Goal: Feedback & Contribution: Leave review/rating

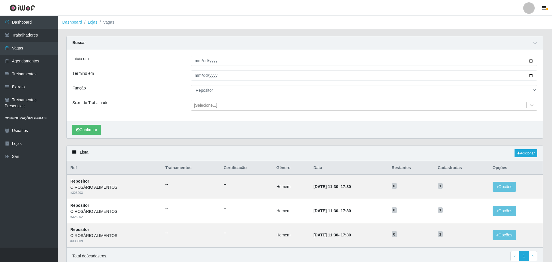
select select "24"
click at [27, 31] on link "Trabalhadores" at bounding box center [29, 35] width 58 height 13
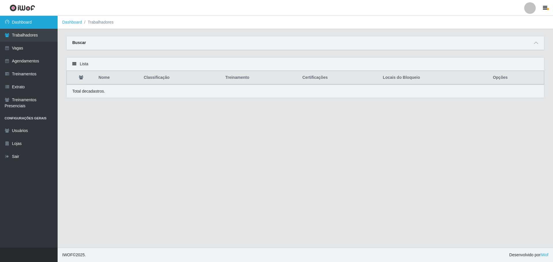
click at [25, 20] on link "Dashboard" at bounding box center [29, 22] width 58 height 13
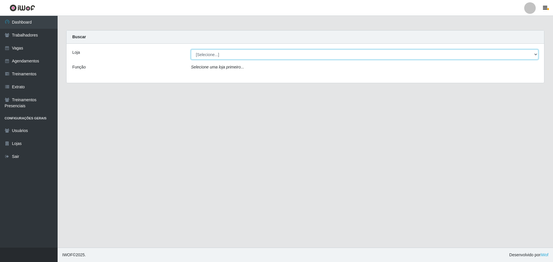
click at [219, 59] on select "[Selecione...] O ROSÁRIO ALIMENTOS" at bounding box center [364, 55] width 347 height 10
select select "349"
click at [191, 50] on select "[Selecione...] O ROSÁRIO ALIMENTOS" at bounding box center [364, 55] width 347 height 10
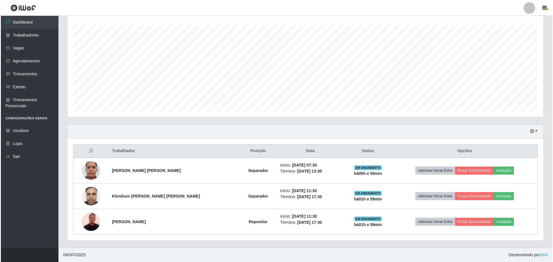
scroll to position [120, 476]
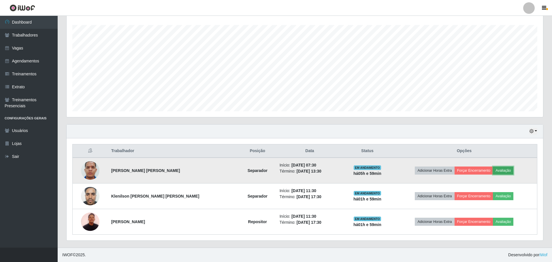
click at [500, 169] on button "Avaliação" at bounding box center [503, 171] width 20 height 8
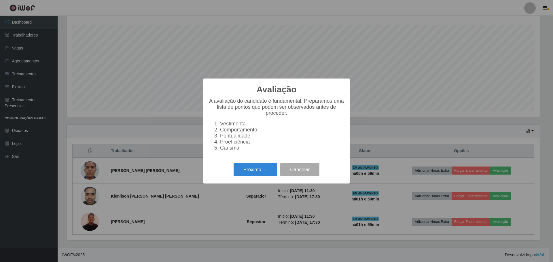
scroll to position [120, 473]
click at [254, 170] on button "Próximo →" at bounding box center [256, 170] width 44 height 14
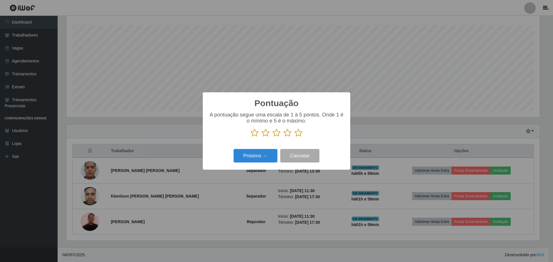
click at [296, 132] on icon at bounding box center [298, 133] width 8 height 9
click at [294, 137] on input "radio" at bounding box center [294, 137] width 0 height 0
click at [262, 152] on button "Próximo →" at bounding box center [256, 156] width 44 height 14
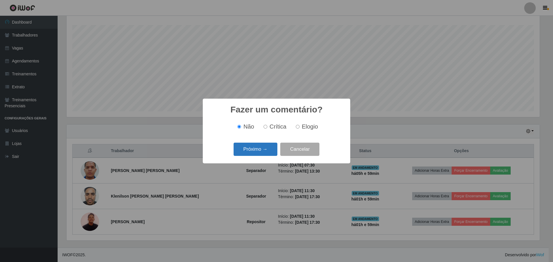
click at [265, 151] on button "Próximo →" at bounding box center [256, 150] width 44 height 14
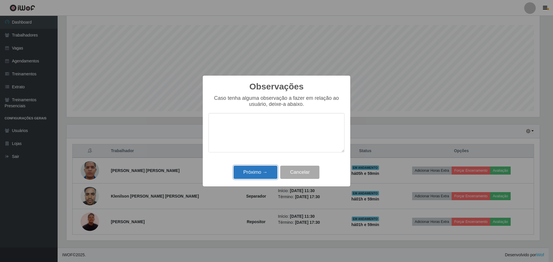
click at [258, 173] on button "Próximo →" at bounding box center [256, 173] width 44 height 14
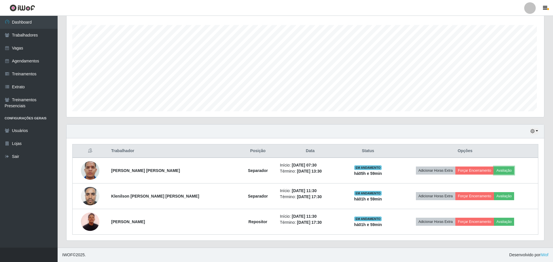
scroll to position [120, 476]
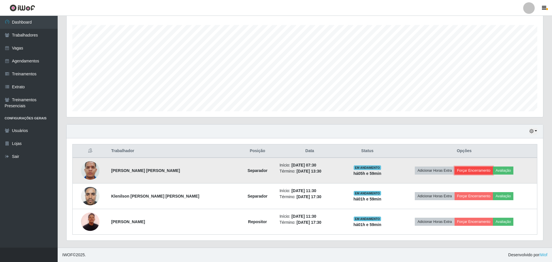
click at [481, 174] on button "Forçar Encerramento" at bounding box center [473, 171] width 39 height 8
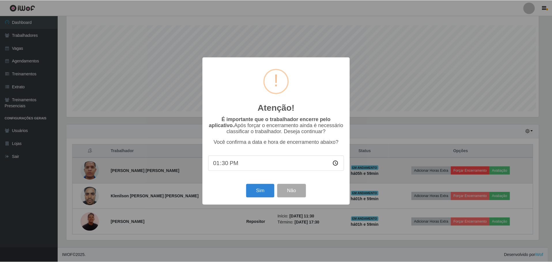
scroll to position [120, 473]
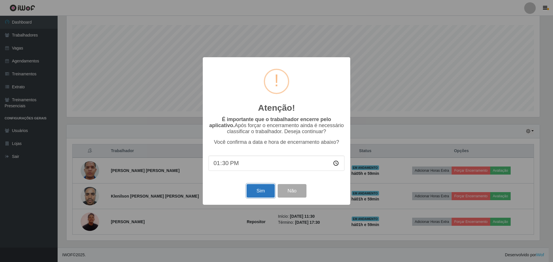
click at [261, 194] on button "Sim" at bounding box center [261, 191] width 28 height 14
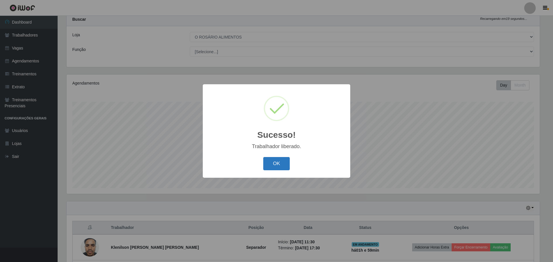
click at [277, 170] on button "OK" at bounding box center [276, 164] width 27 height 14
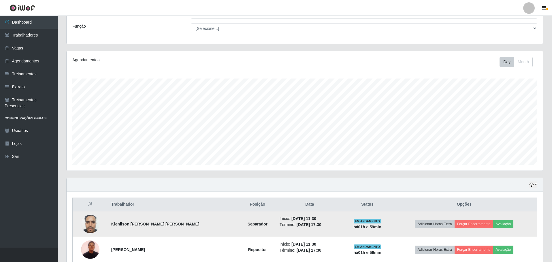
scroll to position [69, 0]
